Goal: Task Accomplishment & Management: Manage account settings

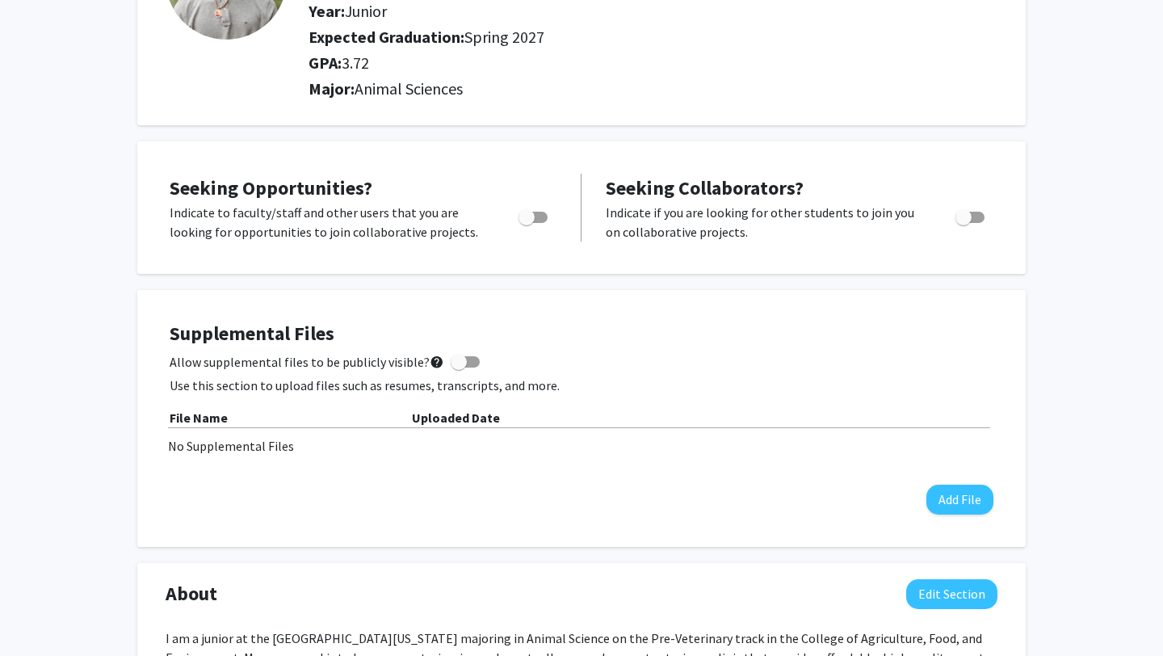
scroll to position [191, 0]
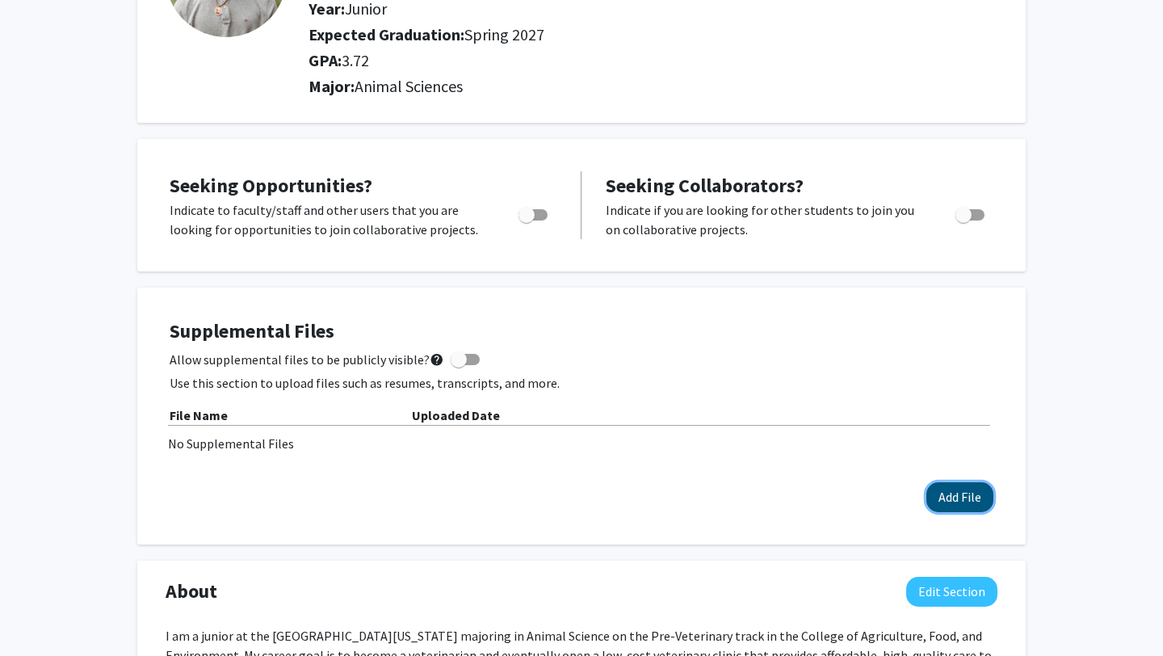
click at [951, 507] on button "Add File" at bounding box center [960, 497] width 67 height 30
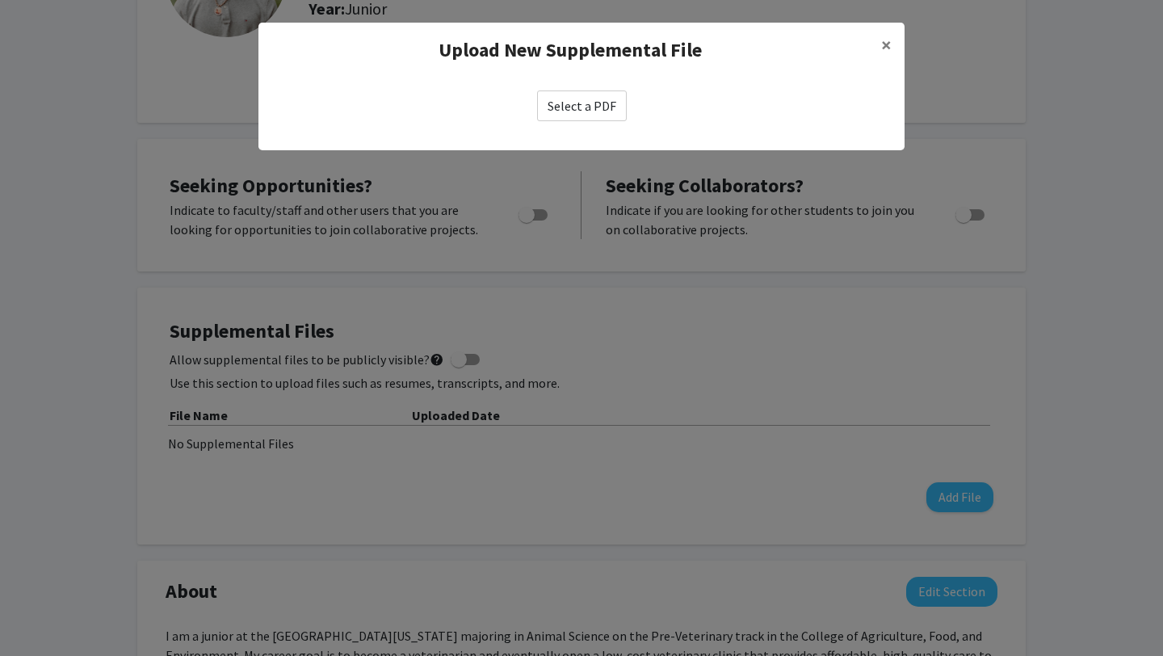
click at [590, 103] on label "Select a PDF" at bounding box center [582, 105] width 90 height 31
click at [0, 0] on input "Select a PDF" at bounding box center [0, 0] width 0 height 0
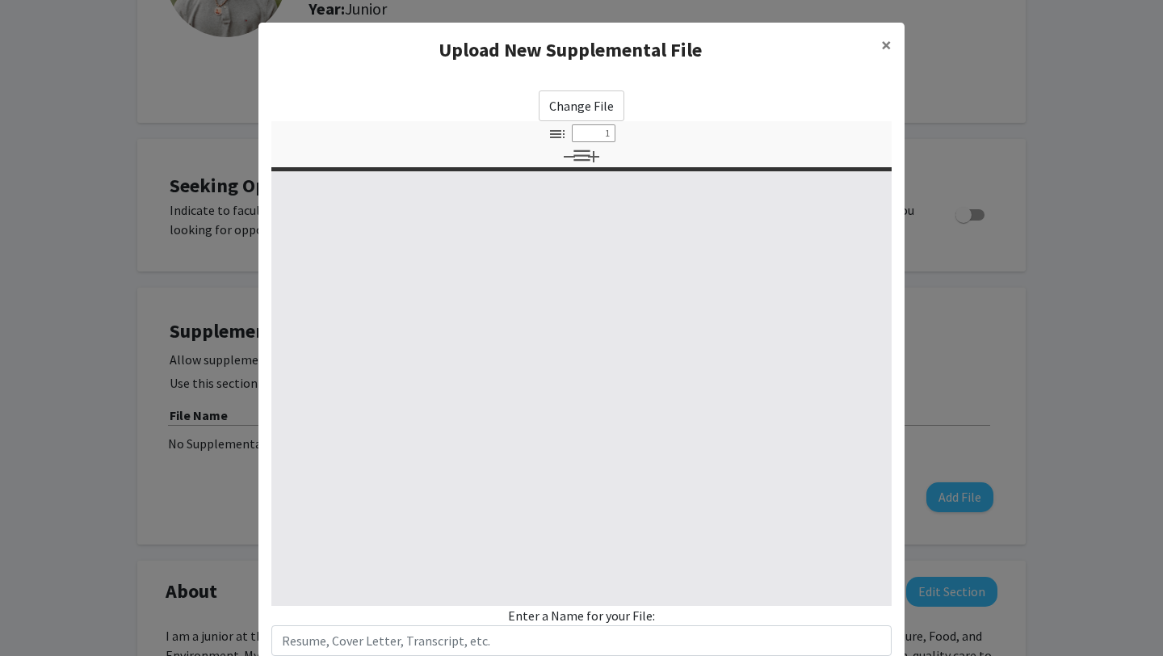
select select "custom"
type input "0"
select select "custom"
type input "1"
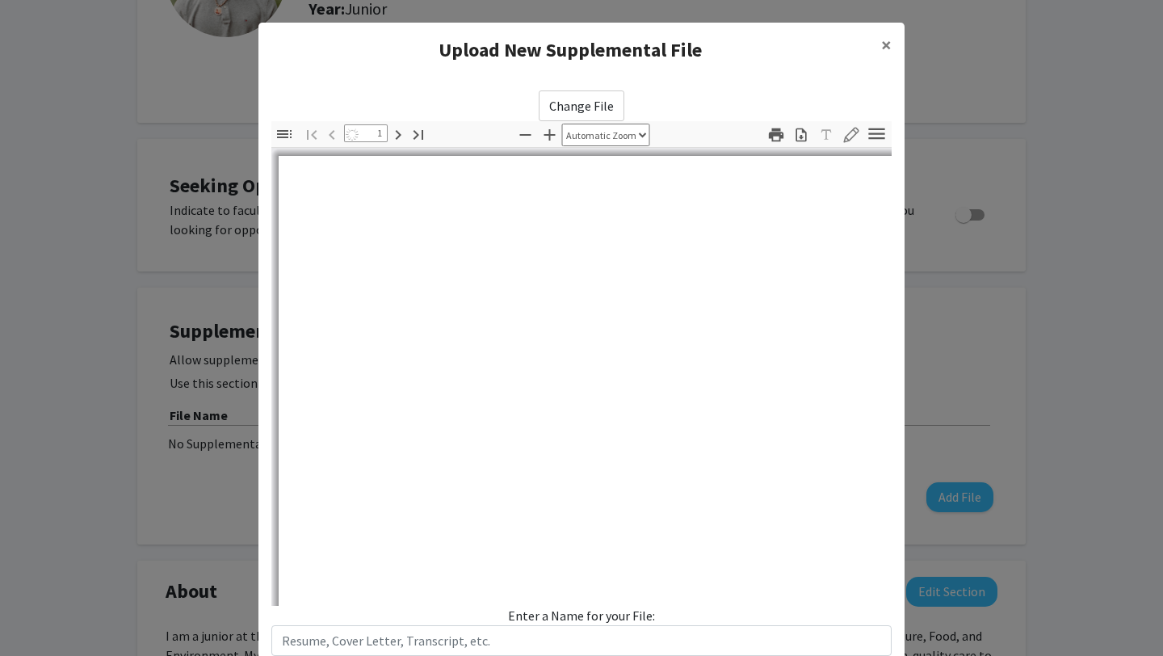
select select "auto"
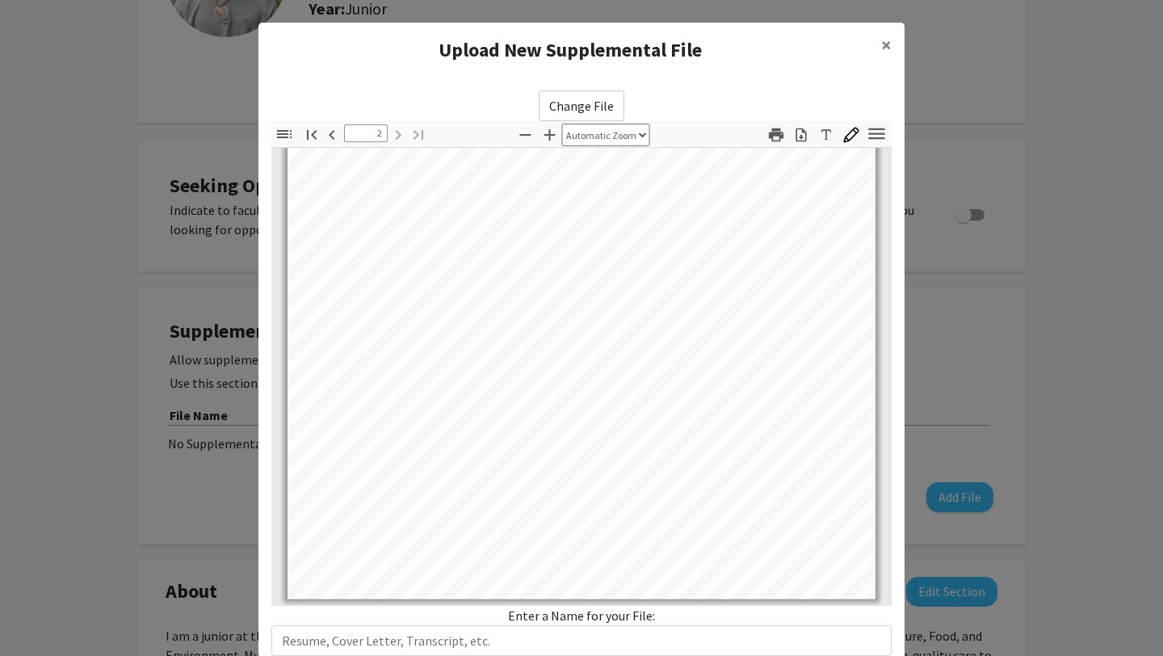
scroll to position [109, 0]
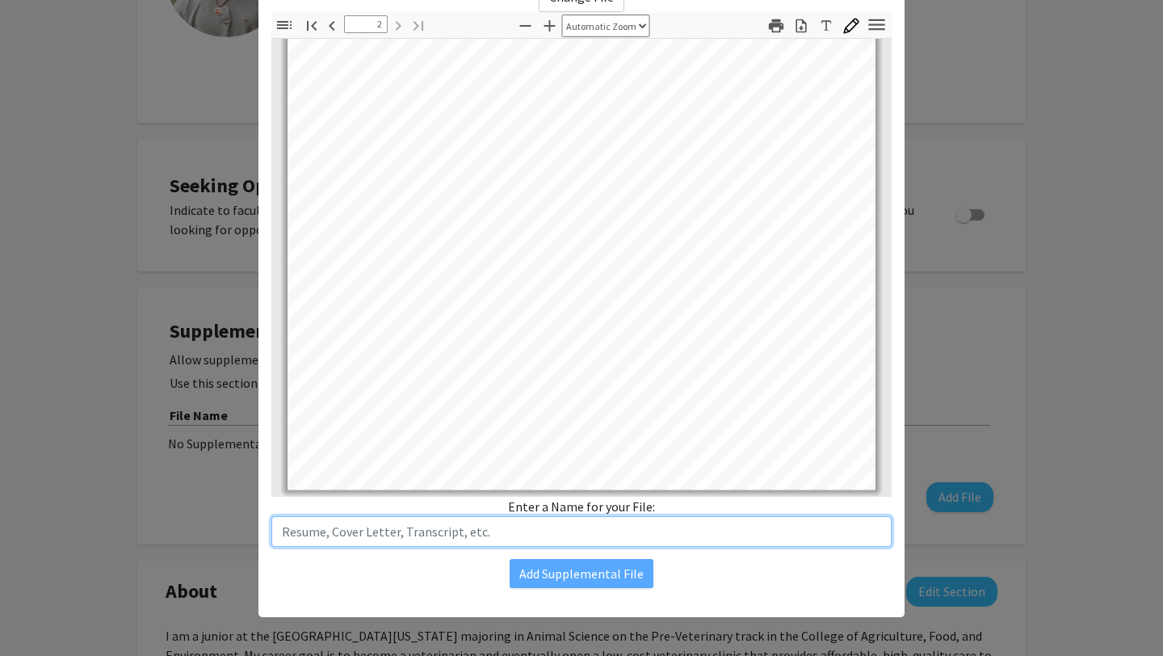
click at [568, 533] on input "text" at bounding box center [581, 531] width 620 height 31
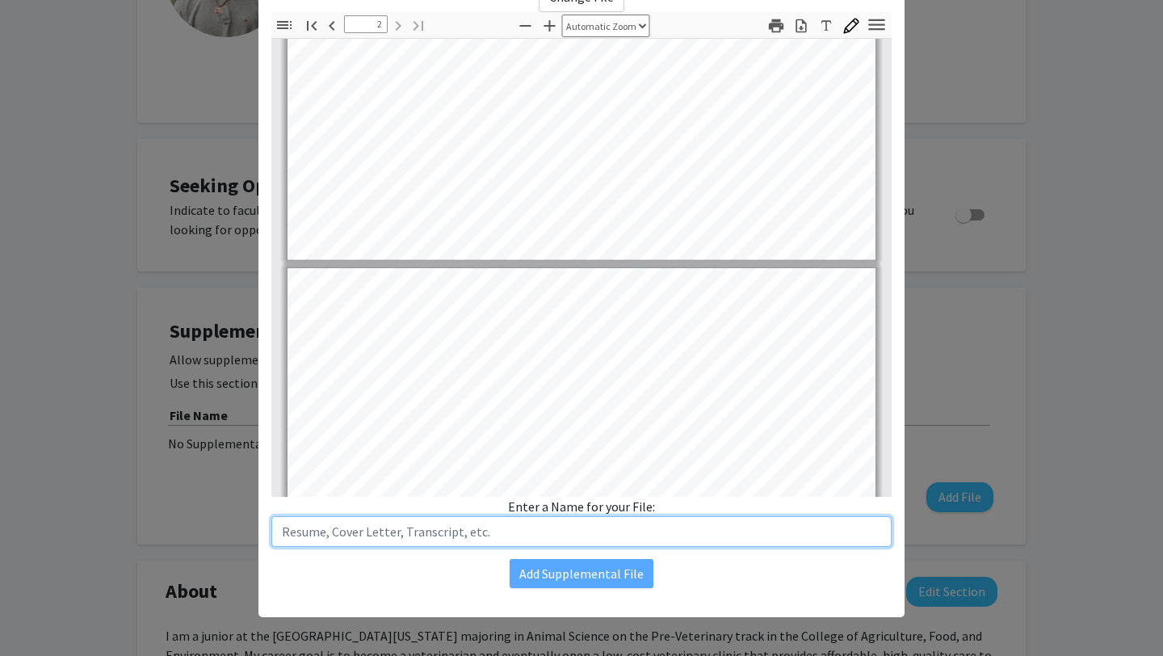
type input "1"
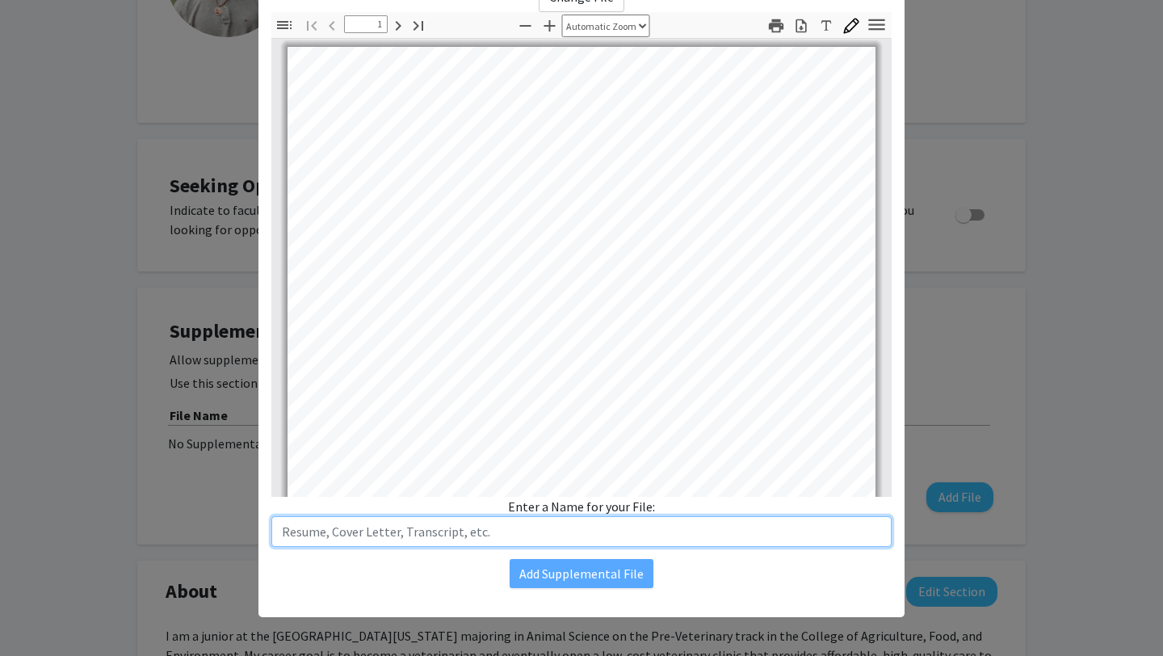
scroll to position [0, 0]
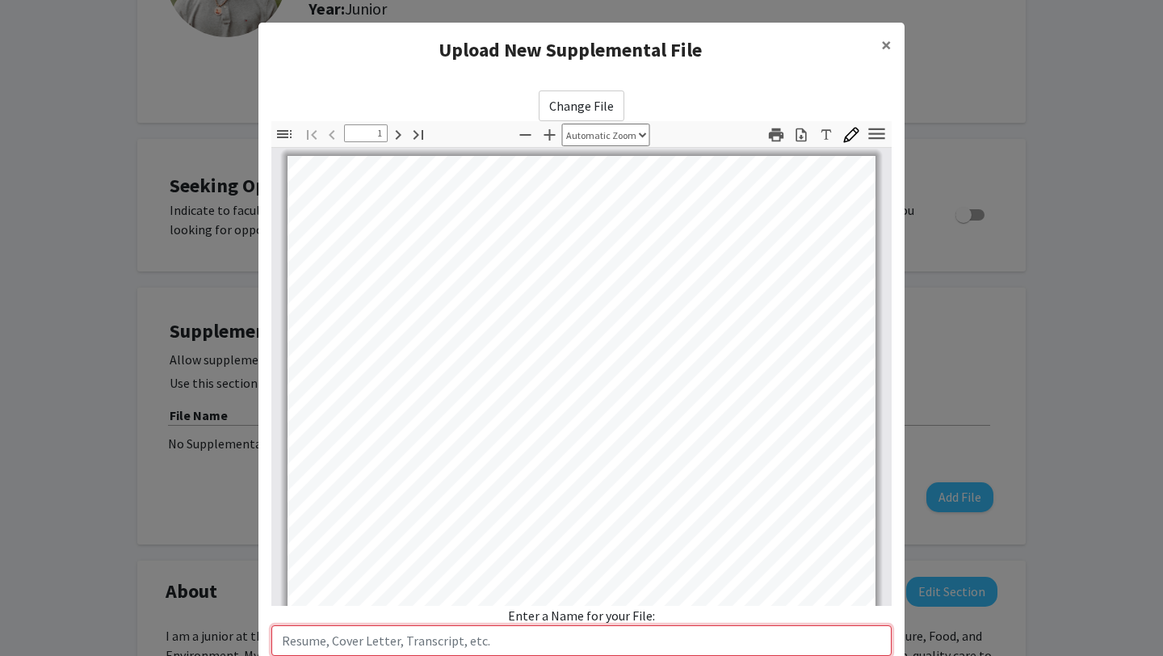
click at [473, 641] on input "text" at bounding box center [581, 640] width 620 height 31
paste input "[PERSON_NAME].Croudep.Resume.pdf"
type input "[PERSON_NAME].Croudep.Resume.pdf"
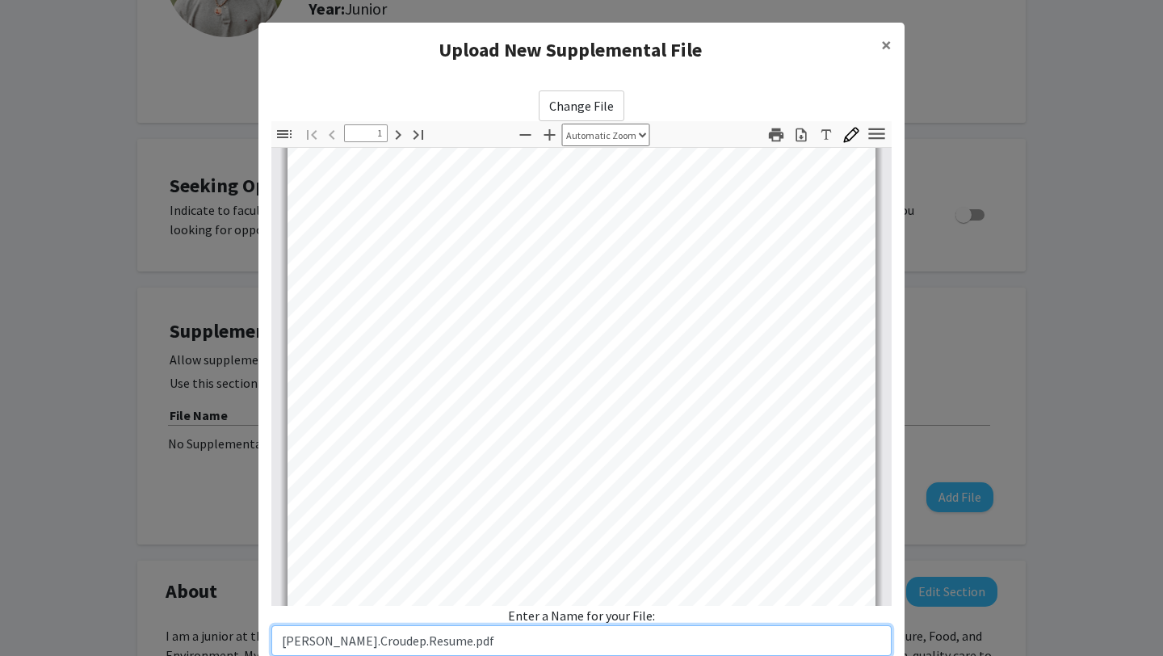
scroll to position [190, 0]
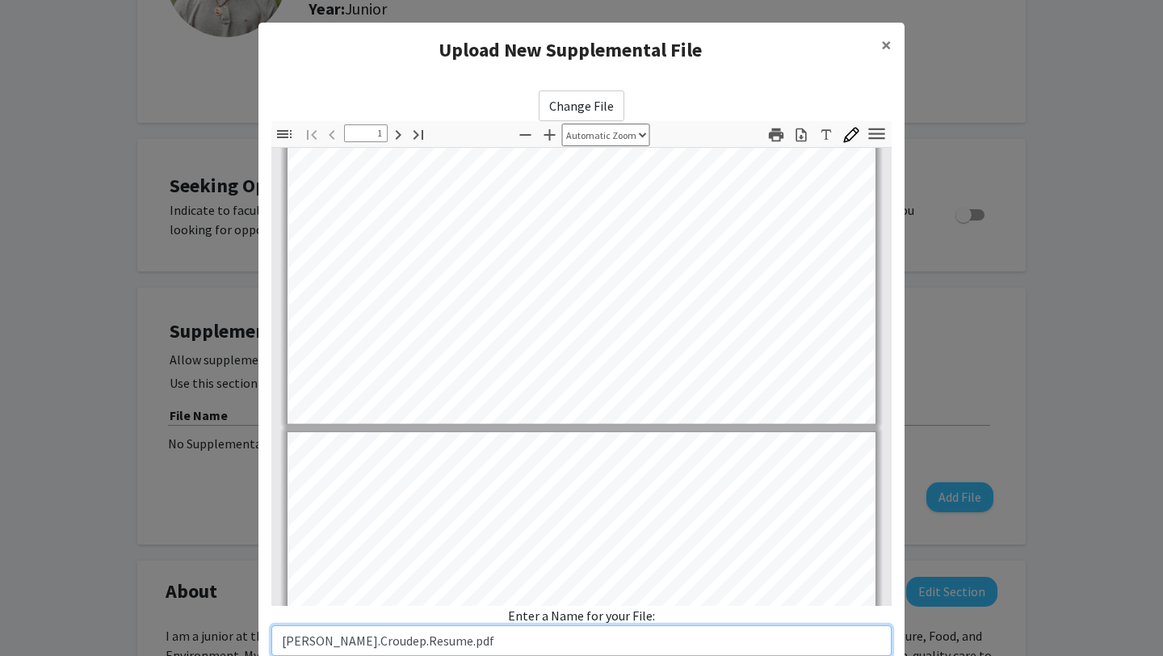
type input "2"
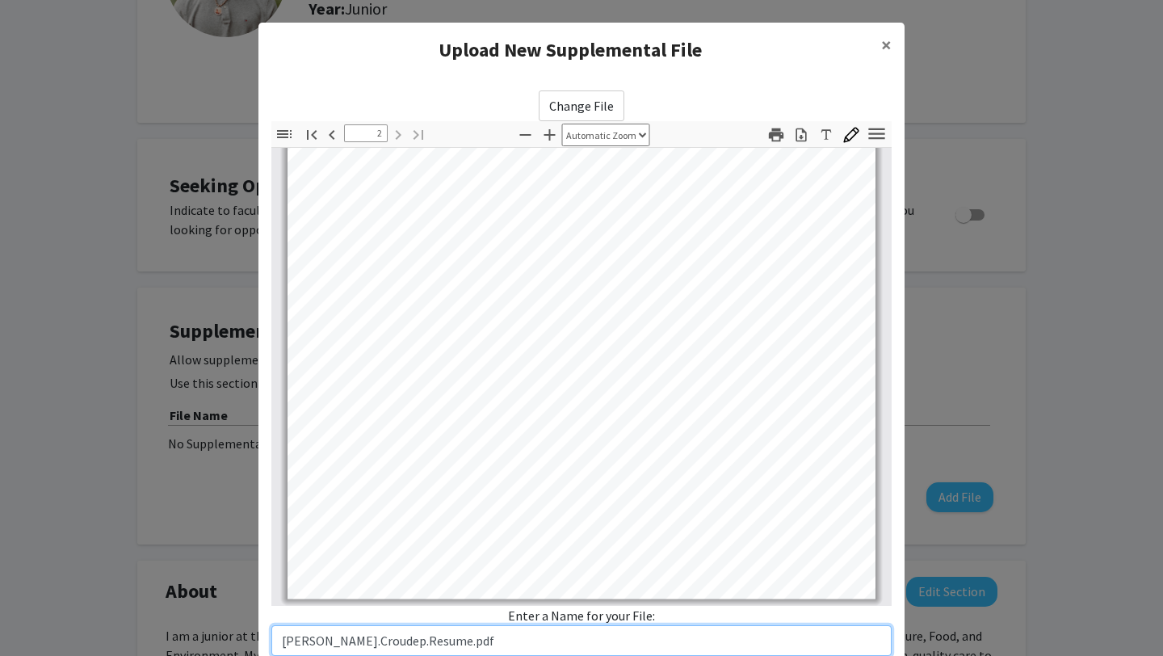
scroll to position [109, 0]
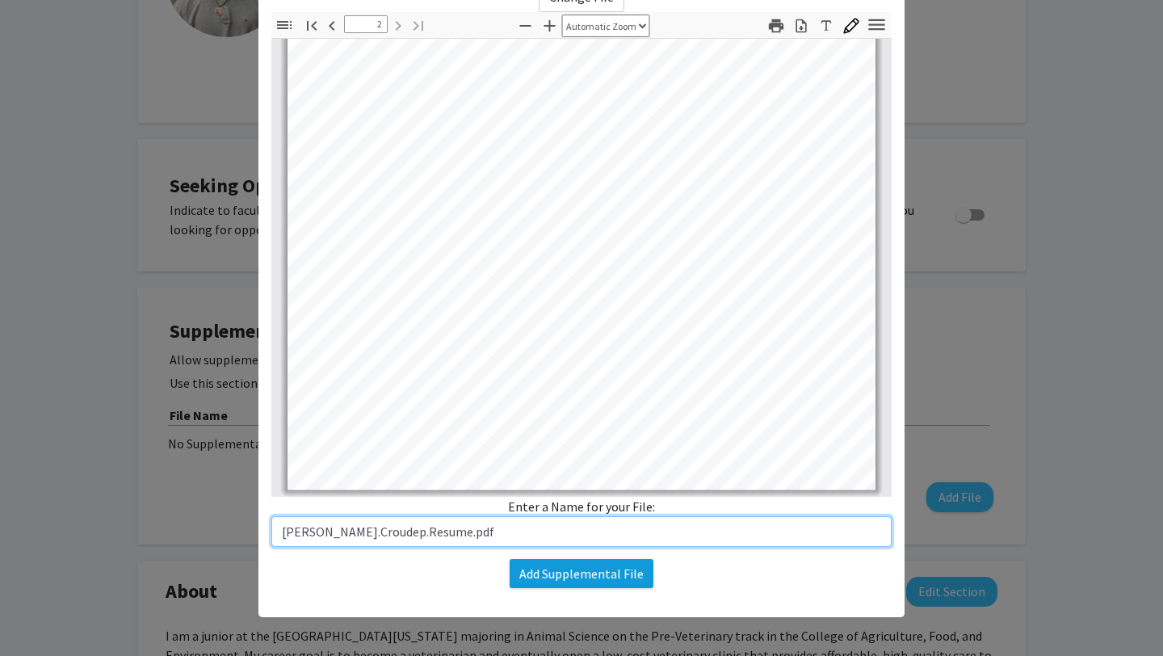
type input "[PERSON_NAME].Croudep.Resume.pdf"
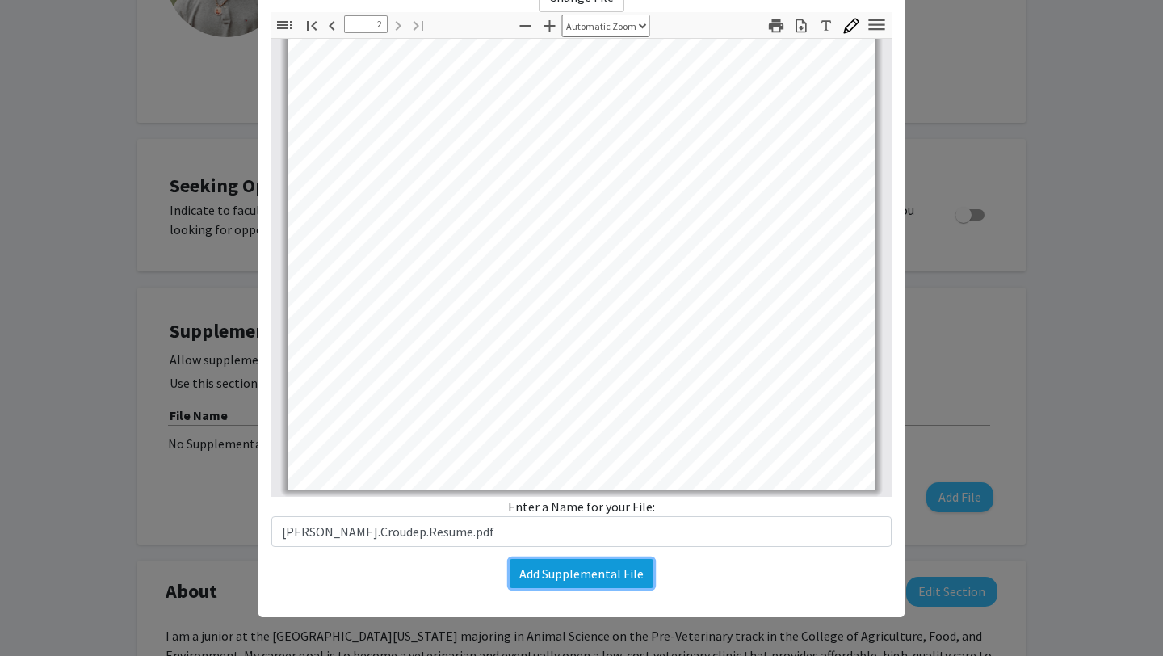
click at [606, 578] on button "Add Supplemental File" at bounding box center [582, 573] width 144 height 29
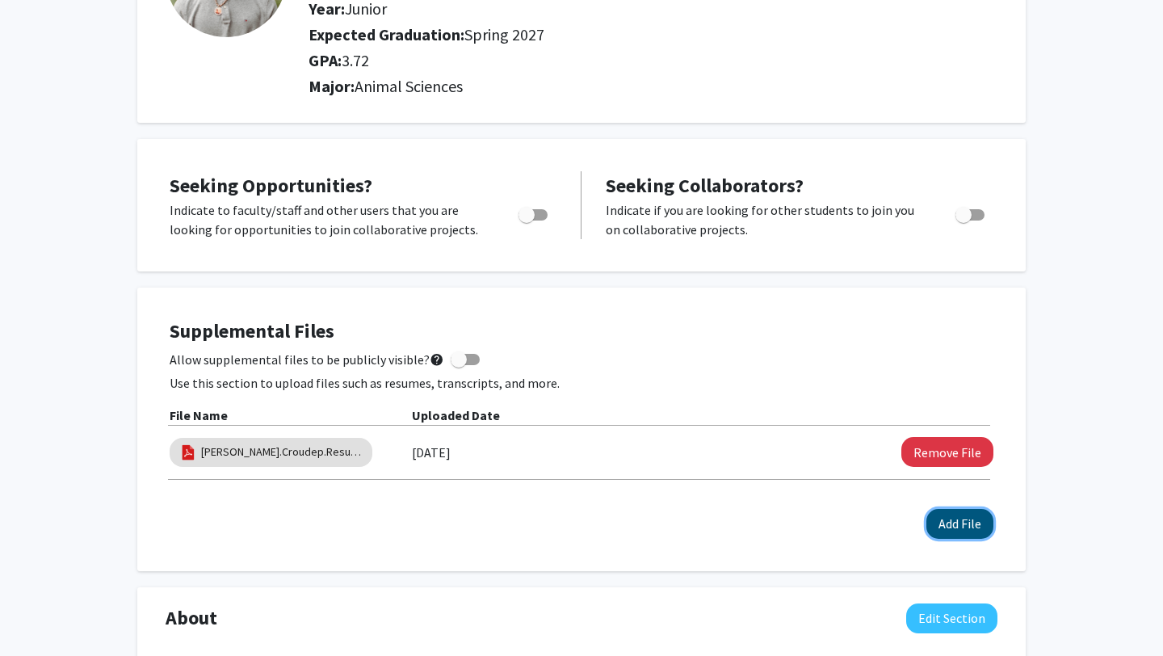
click at [948, 529] on button "Add File" at bounding box center [960, 524] width 67 height 30
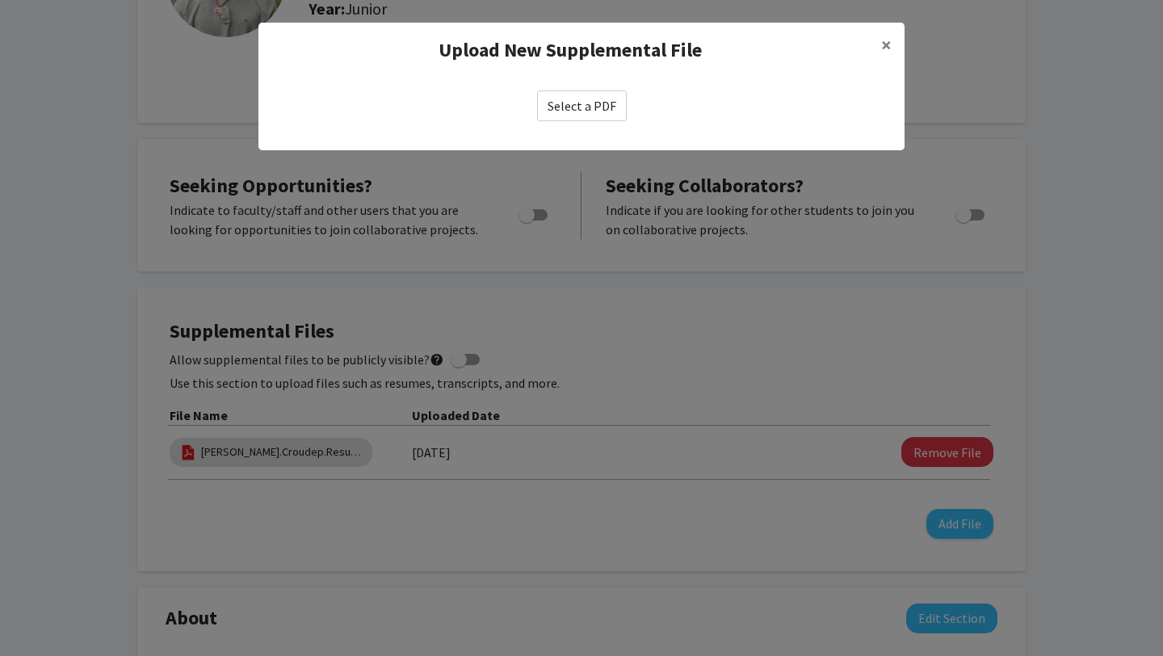
click at [584, 104] on label "Select a PDF" at bounding box center [582, 105] width 90 height 31
click at [0, 0] on input "Select a PDF" at bounding box center [0, 0] width 0 height 0
select select "custom"
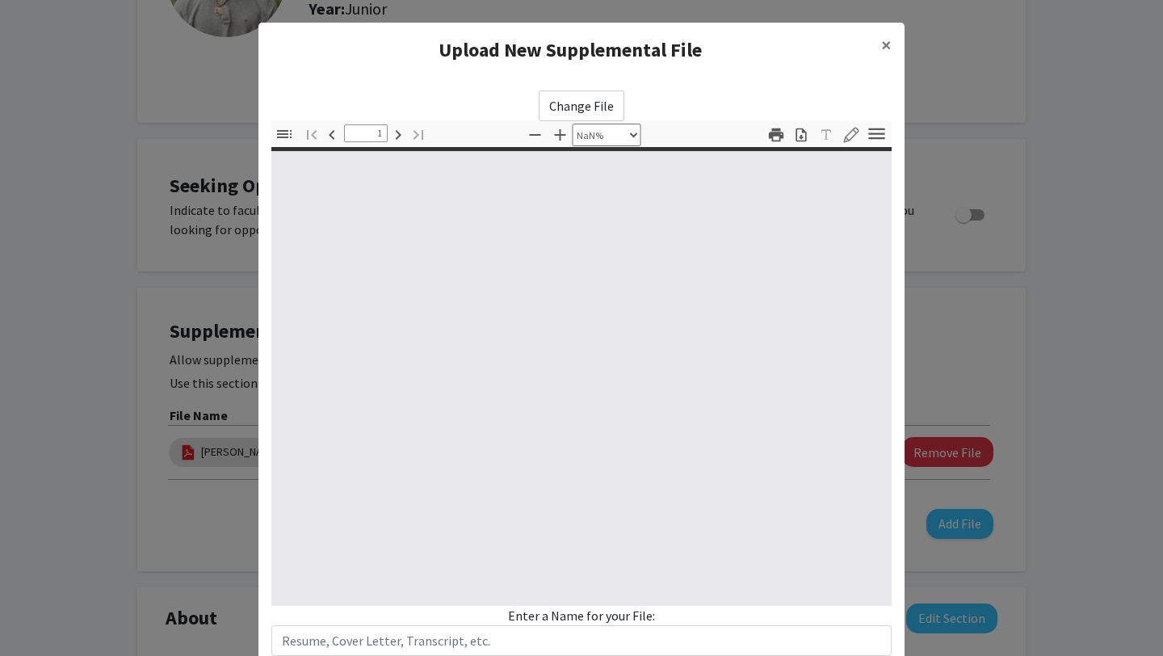
type input "0"
select select "custom"
type input "1"
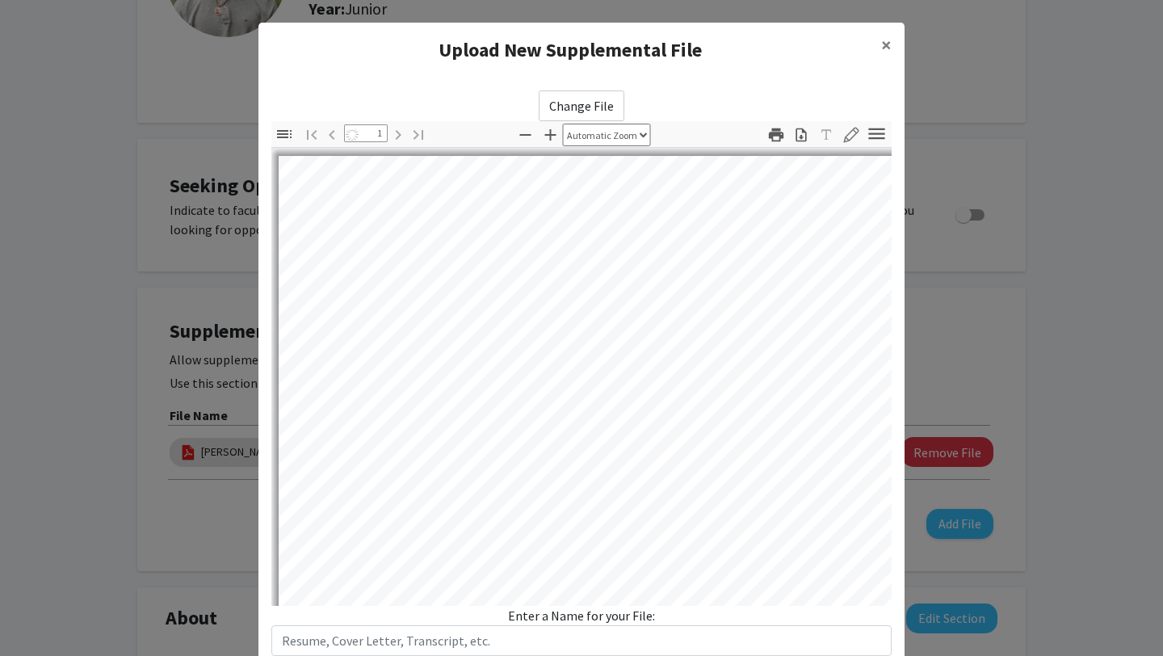
select select "auto"
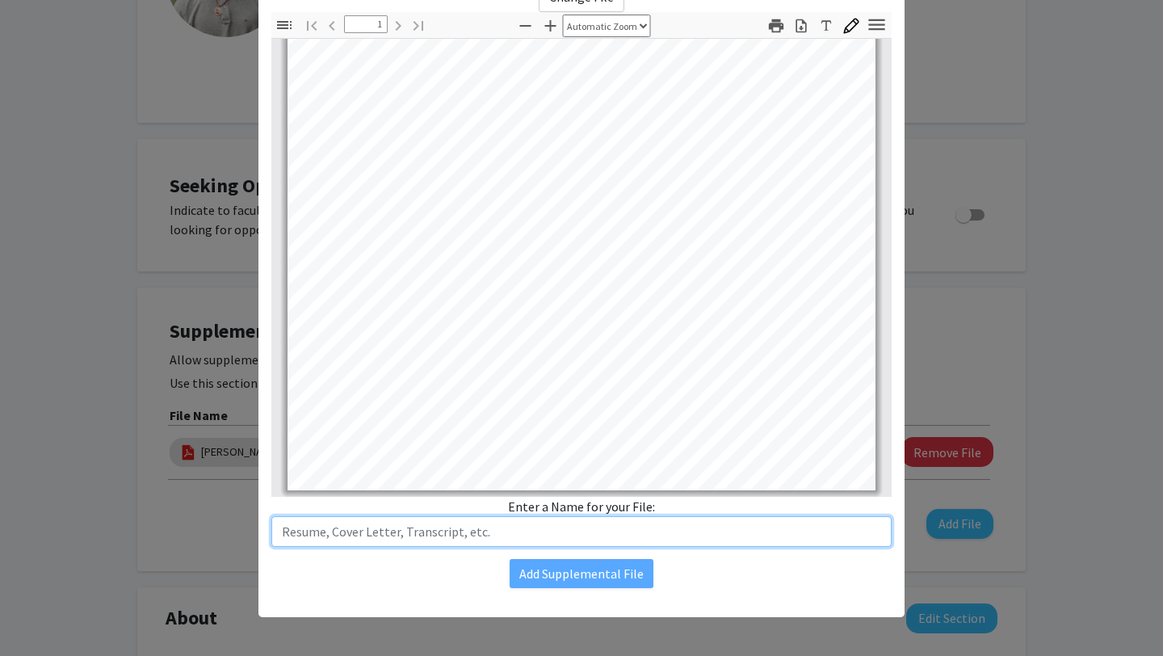
click at [493, 541] on input "text" at bounding box center [581, 531] width 620 height 31
paste input "[PERSON_NAME].Croudep.Resume.pdf"
click at [389, 532] on input "[PERSON_NAME].Croudep.Resume.pdf" at bounding box center [581, 531] width 620 height 31
type input "[PERSON_NAME].Croudep.Transcript.pdf"
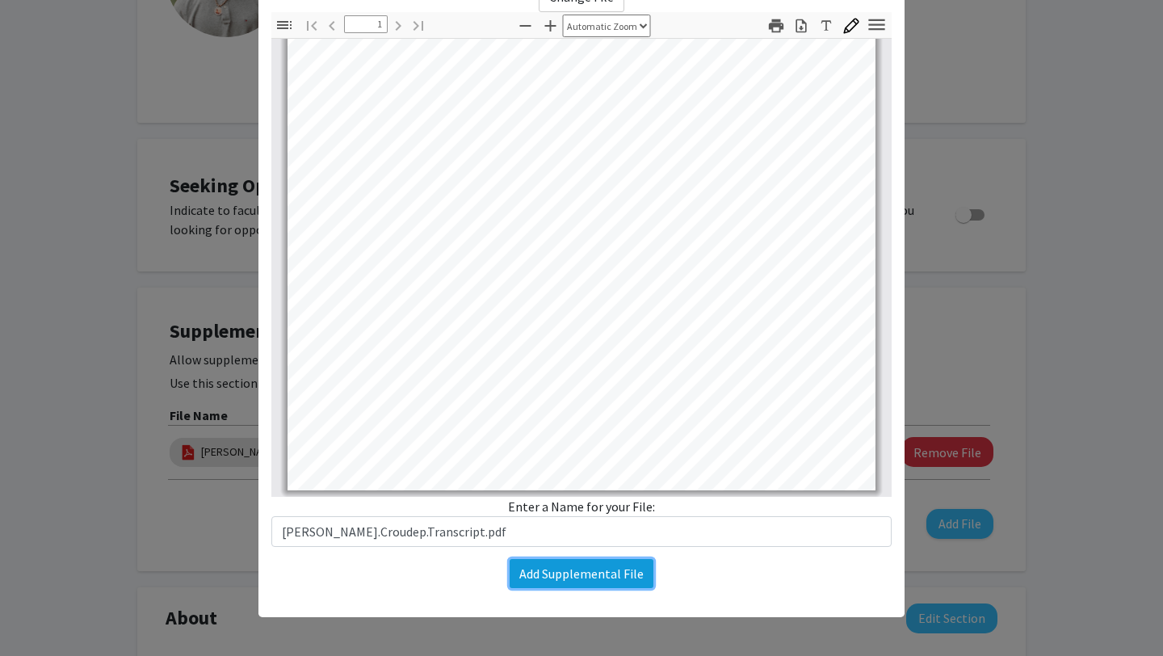
click at [582, 574] on button "Add Supplemental File" at bounding box center [582, 573] width 144 height 29
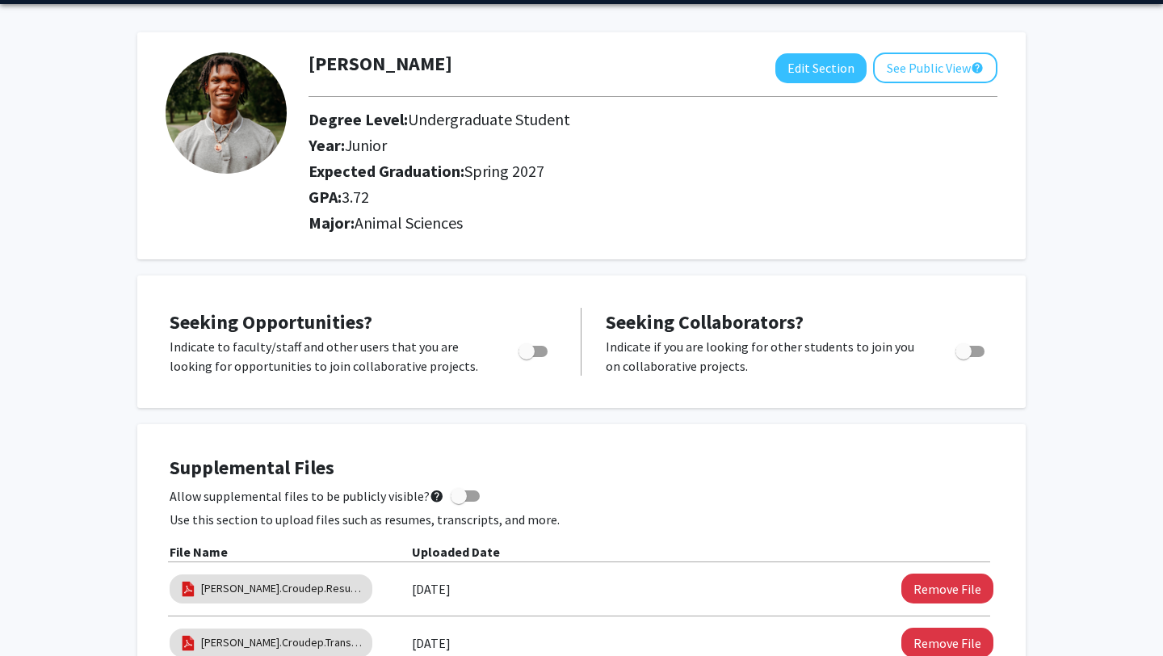
scroll to position [0, 0]
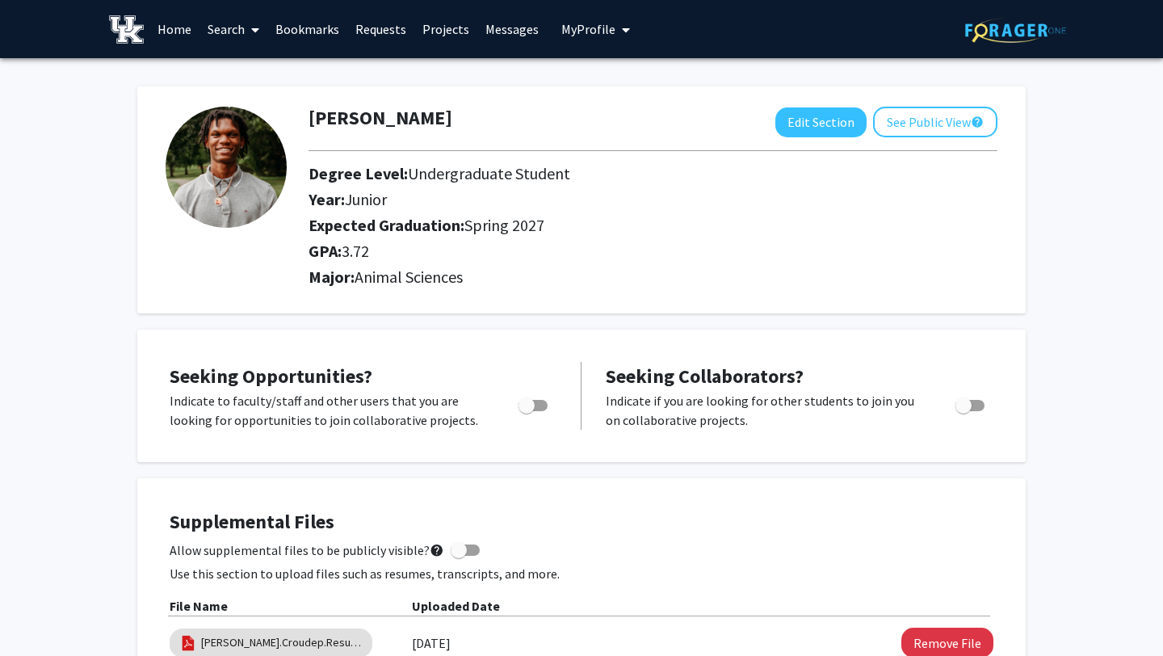
click at [196, 169] on img at bounding box center [226, 167] width 121 height 121
